Goal: Information Seeking & Learning: Learn about a topic

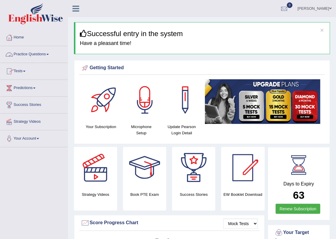
click at [48, 53] on link "Practice Questions" at bounding box center [33, 53] width 67 height 15
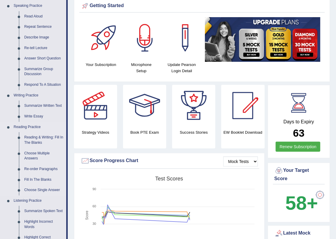
scroll to position [80, 0]
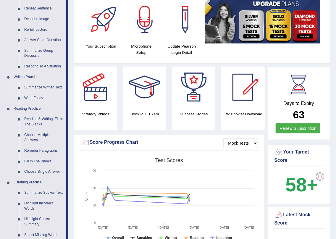
click at [49, 89] on link "Summarize Written Text" at bounding box center [44, 87] width 45 height 11
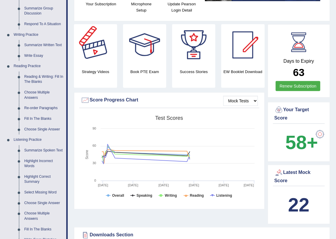
scroll to position [378, 0]
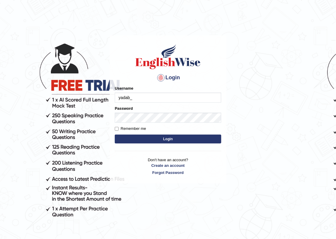
type input "yadab_parramatta"
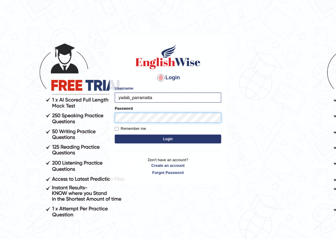
click at [115, 134] on button "Login" at bounding box center [168, 138] width 106 height 9
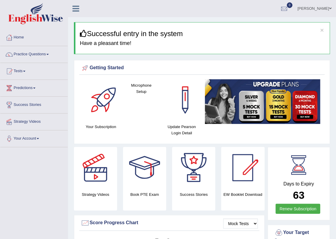
click at [48, 54] on span at bounding box center [47, 54] width 2 height 1
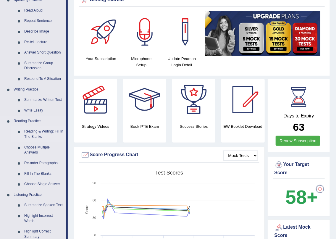
scroll to position [80, 0]
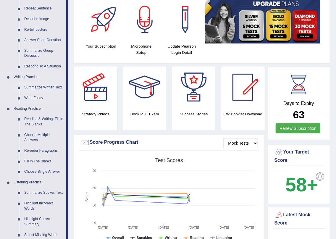
click at [49, 88] on link "Summarize Written Text" at bounding box center [44, 87] width 45 height 11
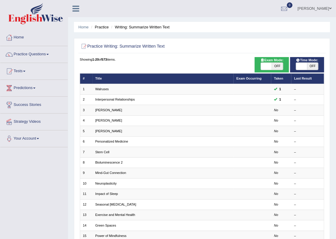
click at [280, 65] on span "OFF" at bounding box center [277, 66] width 11 height 7
checkbox input "true"
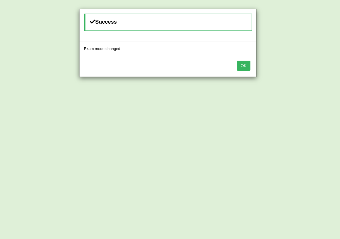
click at [248, 65] on button "OK" at bounding box center [244, 66] width 14 height 10
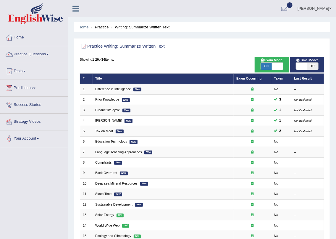
click at [313, 66] on span "OFF" at bounding box center [312, 66] width 11 height 7
checkbox input "true"
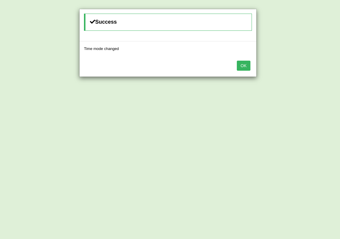
click at [239, 64] on button "OK" at bounding box center [244, 66] width 14 height 10
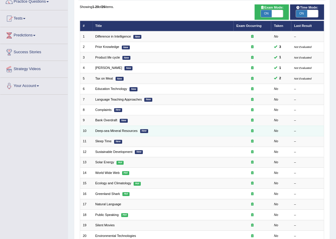
scroll to position [53, 0]
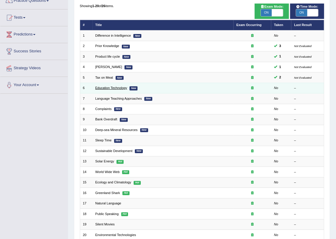
click at [110, 87] on link "Education Technology" at bounding box center [111, 88] width 32 height 4
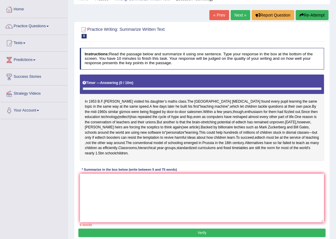
scroll to position [71, 0]
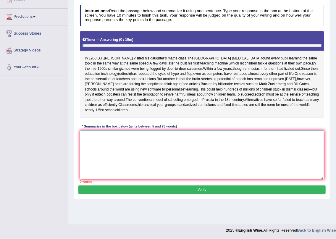
click at [108, 162] on textarea at bounding box center [202, 154] width 244 height 49
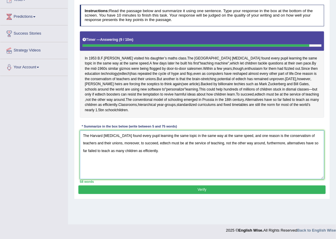
type textarea "The Harvard [MEDICAL_DATA] found every pupil learning the same topic in the sam…"
click at [172, 192] on button "Verify" at bounding box center [201, 189] width 247 height 9
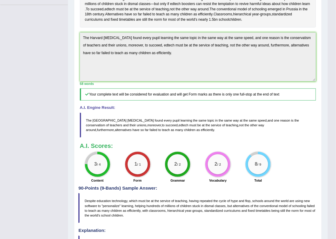
scroll to position [152, 0]
